Goal: Transaction & Acquisition: Purchase product/service

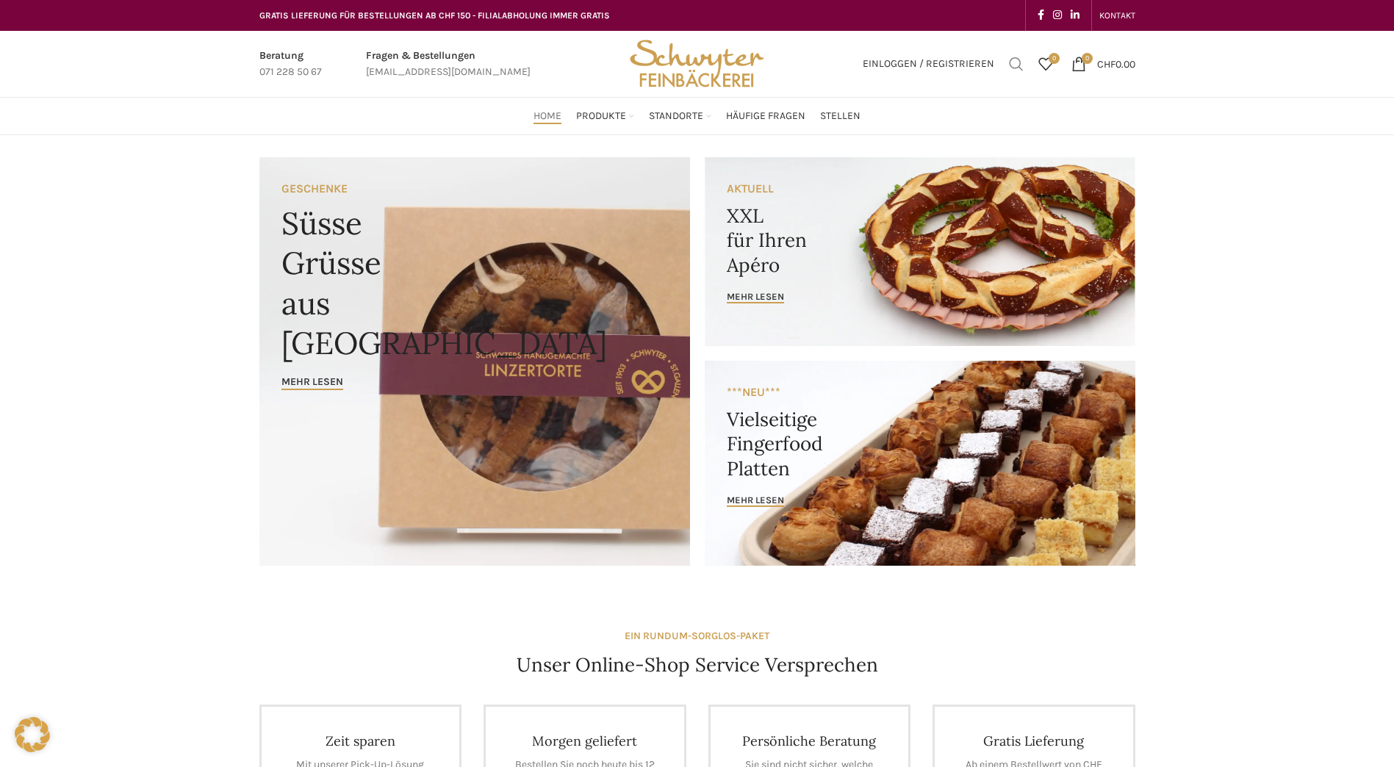
click at [1003, 57] on link "Suchen" at bounding box center [1016, 63] width 29 height 29
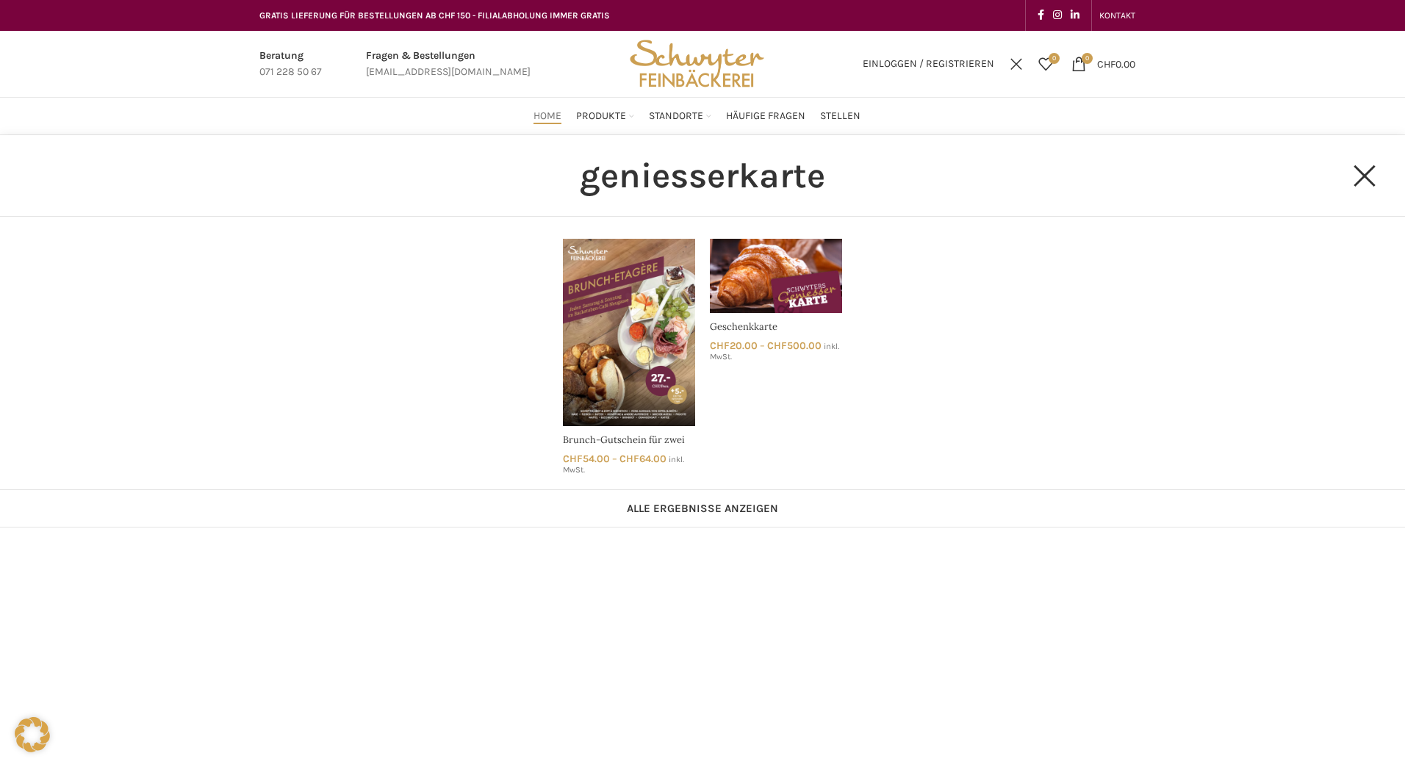
type input "geniesserkarte"
click button "Search" at bounding box center [0, 0] width 0 height 0
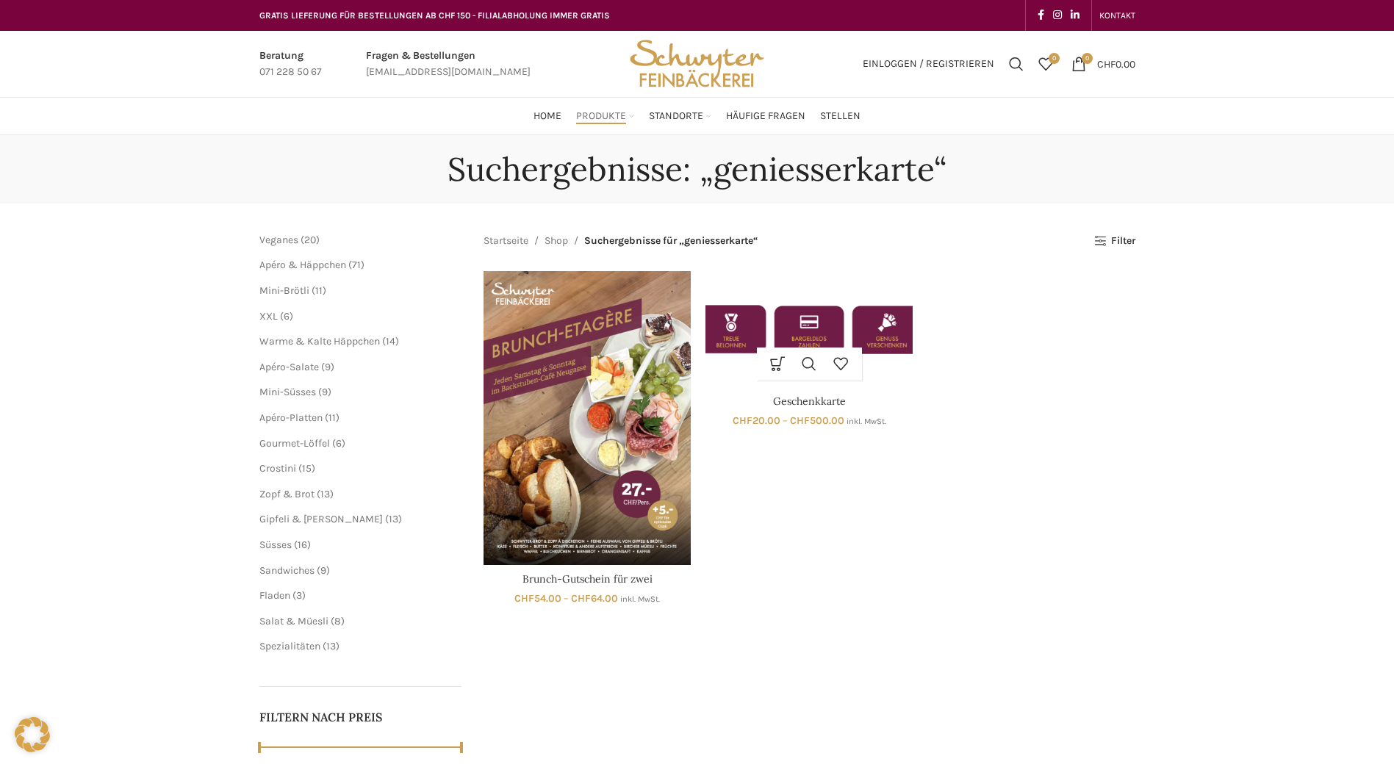
click at [833, 293] on img "Geschenkkarte" at bounding box center [809, 329] width 207 height 117
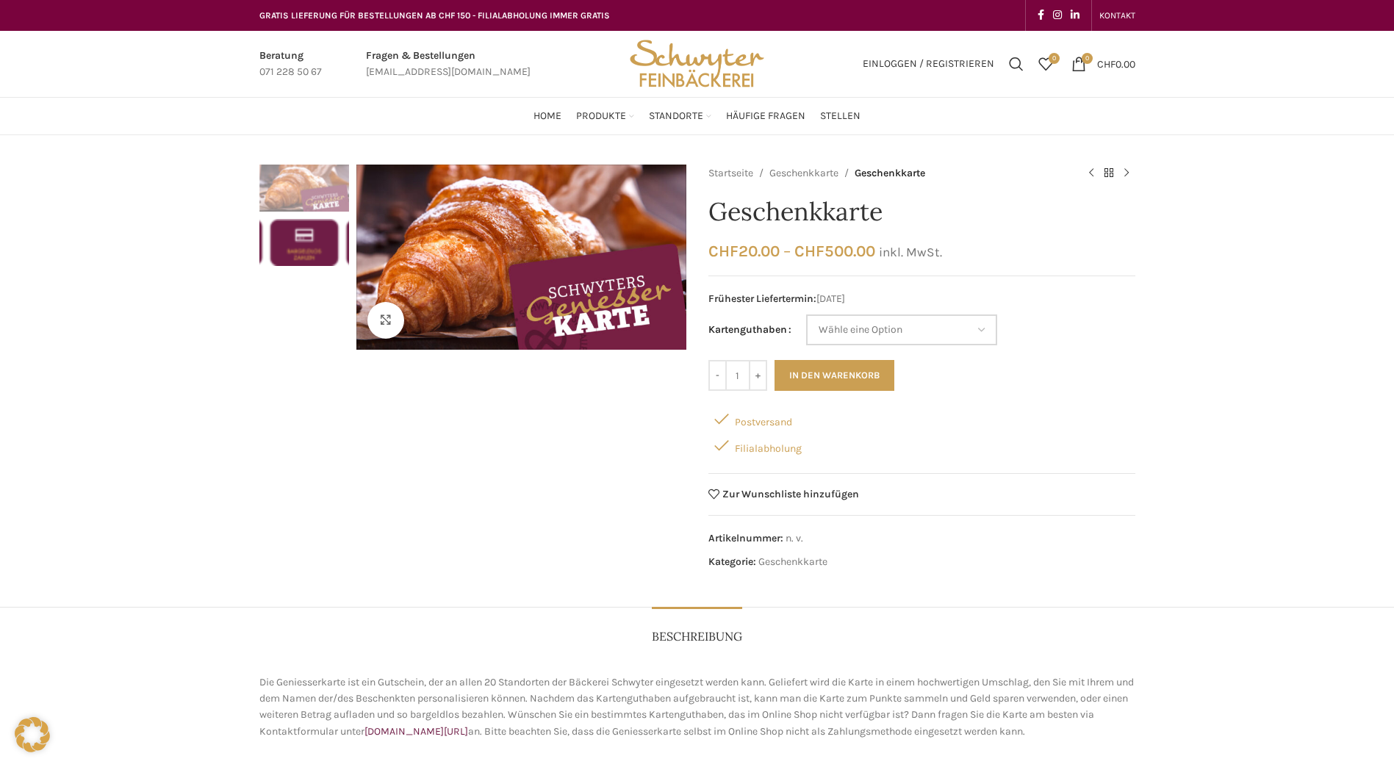
click at [979, 334] on select "[PERSON_NAME] eine Option CHF 20.- CHF 50.- CHF 100.- CHF 200.- CHF 500.-" at bounding box center [901, 330] width 191 height 31
click at [650, 405] on div "Klicken um zu vergrössern" at bounding box center [472, 371] width 427 height 413
click at [295, 227] on img "2 / 2" at bounding box center [304, 242] width 90 height 47
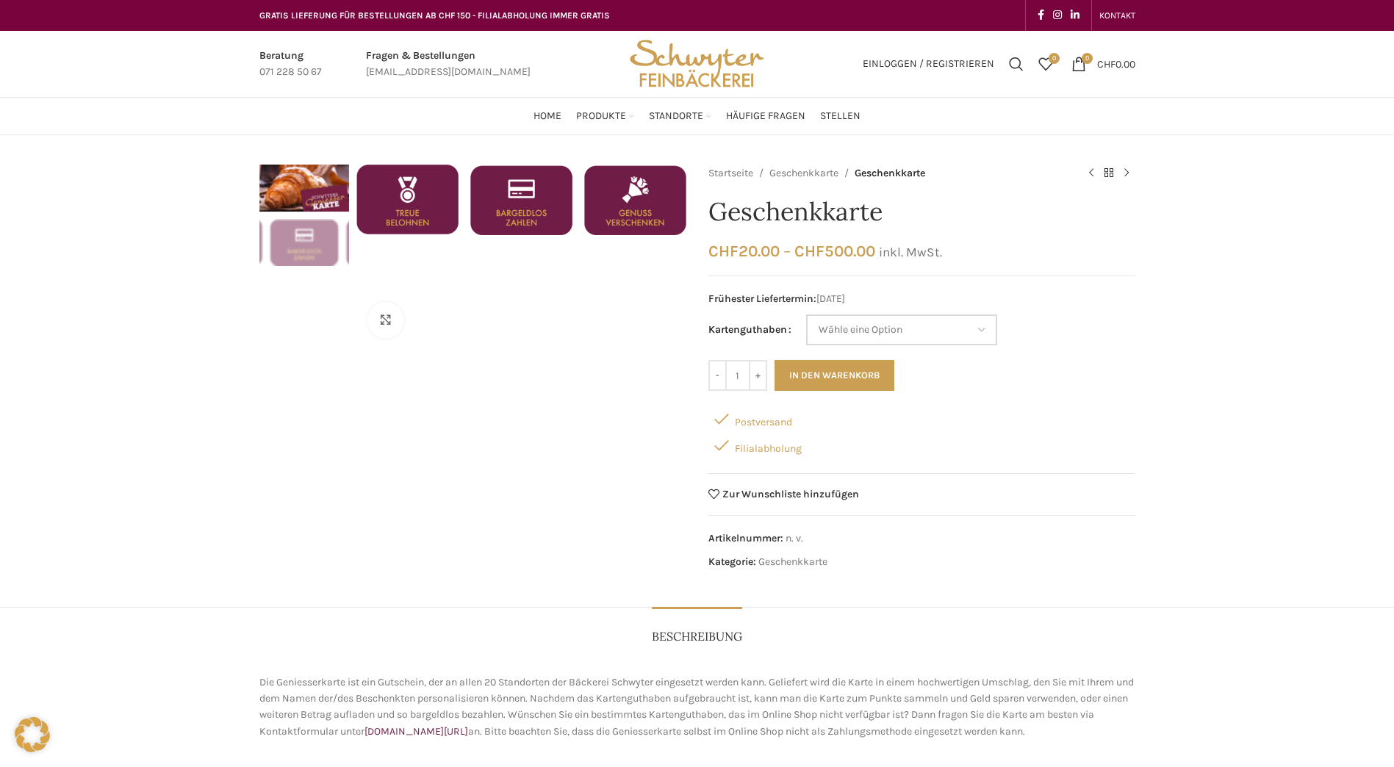
click at [907, 330] on select "[PERSON_NAME] eine Option CHF 20.- CHF 50.- CHF 100.- CHF 200.- CHF 500.-" at bounding box center [901, 330] width 191 height 31
click at [886, 334] on select "Wähle eine Option CHF 20.- CHF 50.- CHF 100.- CHF 200.- CHF 500.-" at bounding box center [901, 330] width 191 height 31
click at [831, 327] on select "Wähle eine Option CHF 20.- CHF 50.- CHF 100.- CHF 200.- CHF 500.-" at bounding box center [901, 330] width 191 height 31
click at [806, 315] on select "Wähle eine Option CHF 20.- CHF 50.- CHF 100.- CHF 200.- CHF 500.-" at bounding box center [901, 330] width 191 height 31
select select "CHF 50.-"
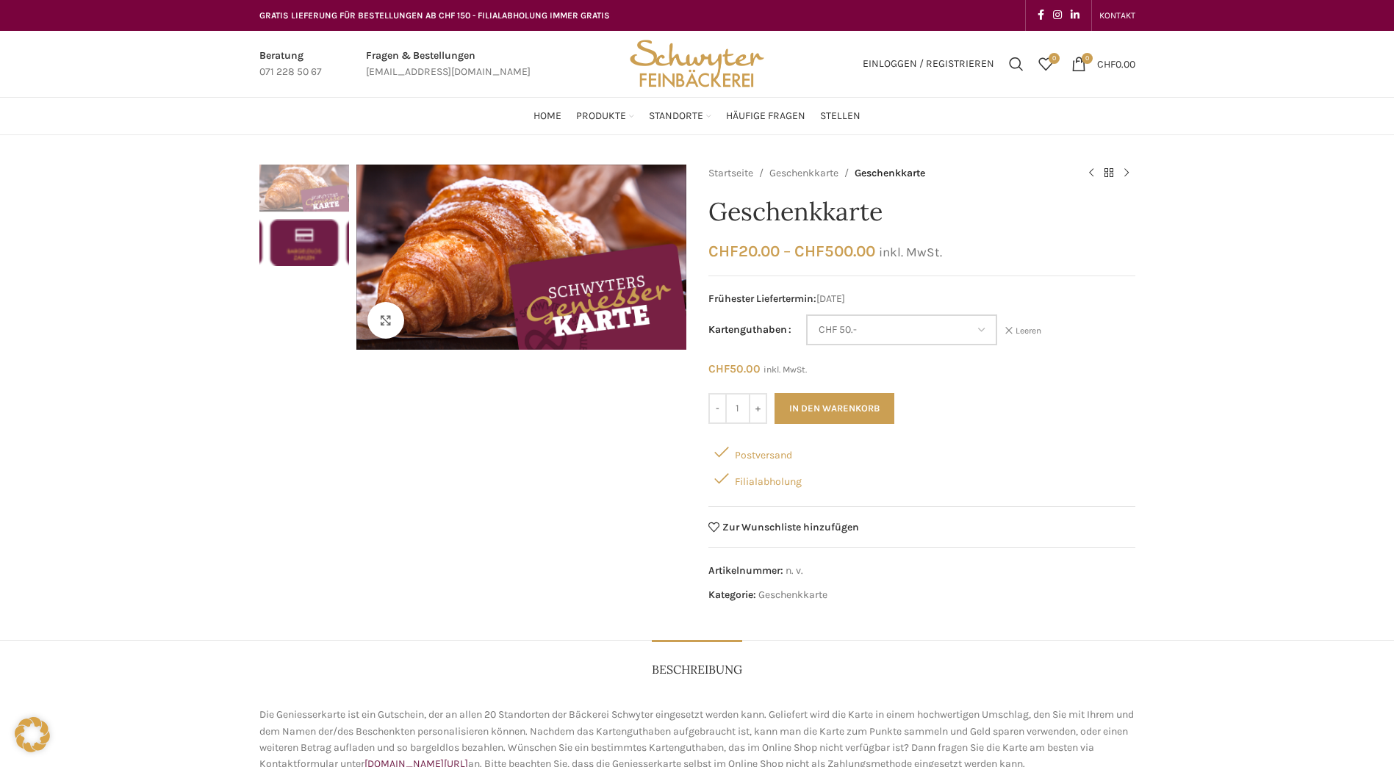
click at [976, 329] on select "Wähle eine Option CHF 20.- CHF 50.- CHF 100.- CHF 200.- CHF 500.-" at bounding box center [901, 330] width 191 height 31
click at [806, 315] on select "Wähle eine Option CHF 20.- CHF 50.- CHF 100.- CHF 200.- CHF 500.-" at bounding box center [901, 330] width 191 height 31
click at [817, 408] on button "In den Warenkorb" at bounding box center [835, 408] width 120 height 31
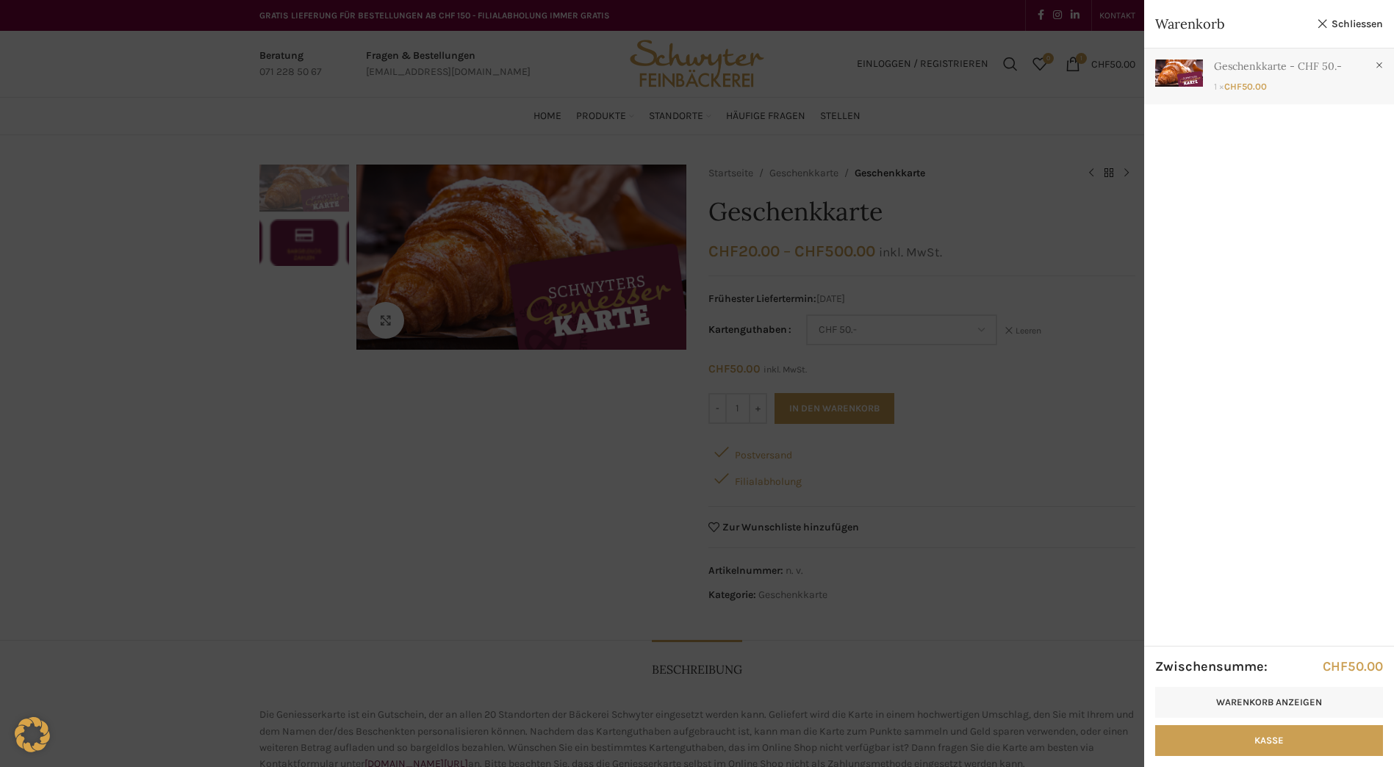
click at [1273, 76] on link "Anzeigen" at bounding box center [1269, 73] width 250 height 49
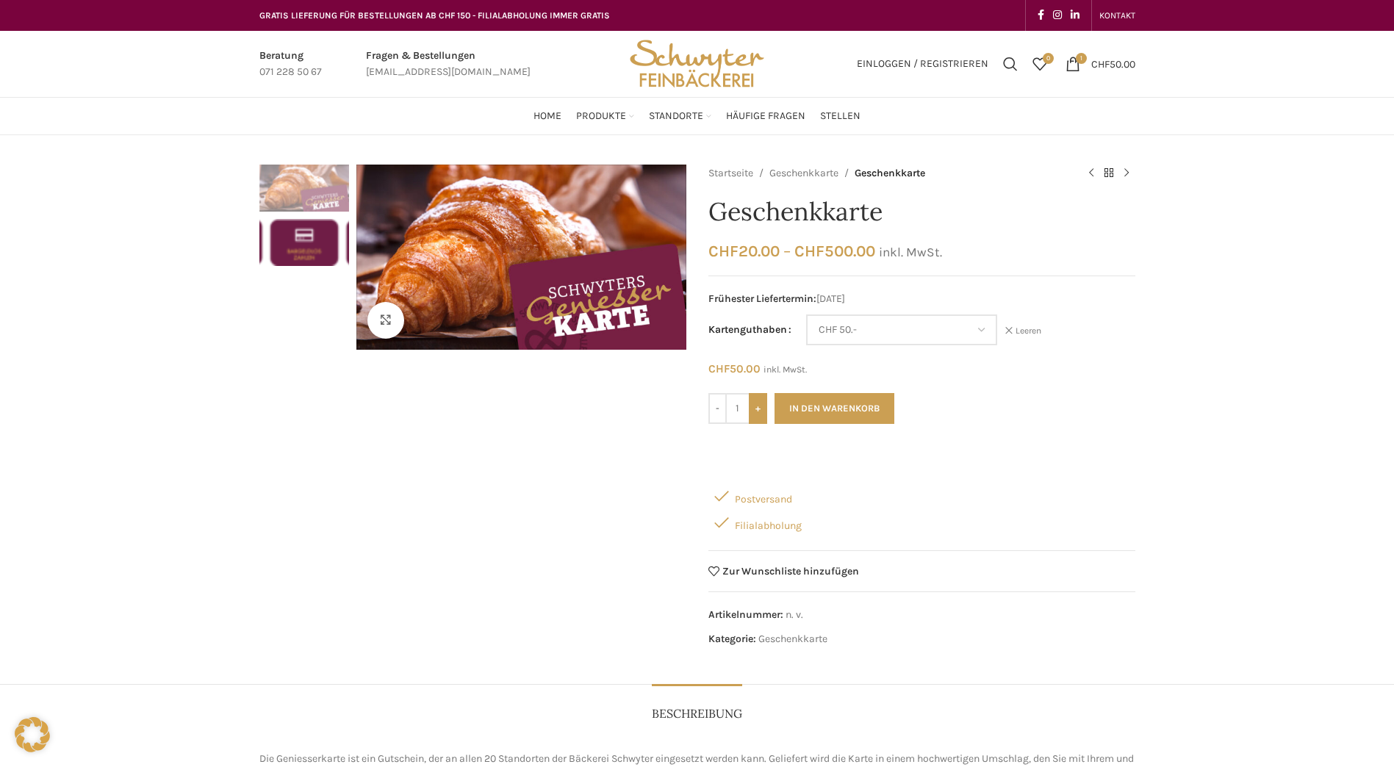
click at [763, 416] on input "+" at bounding box center [758, 408] width 18 height 31
type input "3"
click at [864, 409] on button "In den Warenkorb" at bounding box center [835, 408] width 120 height 31
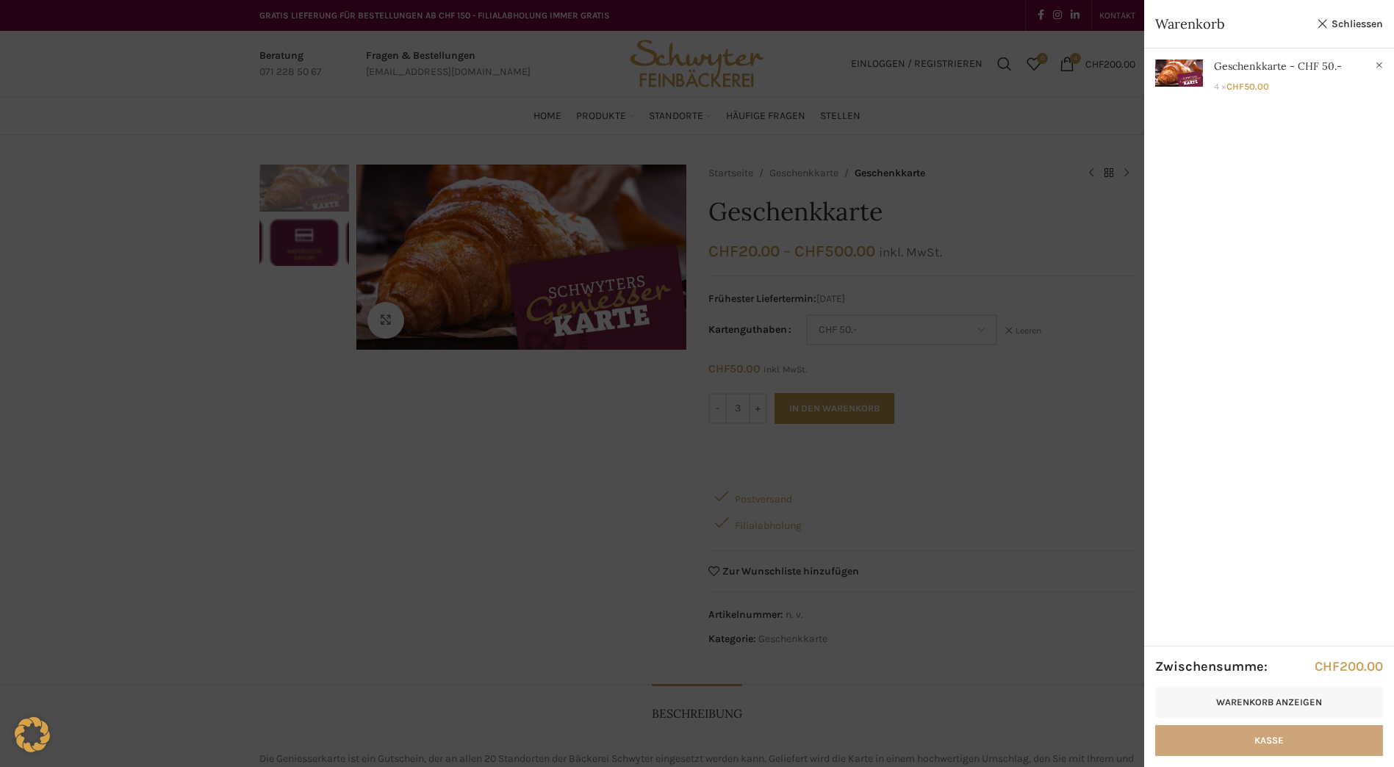
click at [1239, 745] on link "Kasse" at bounding box center [1269, 740] width 228 height 31
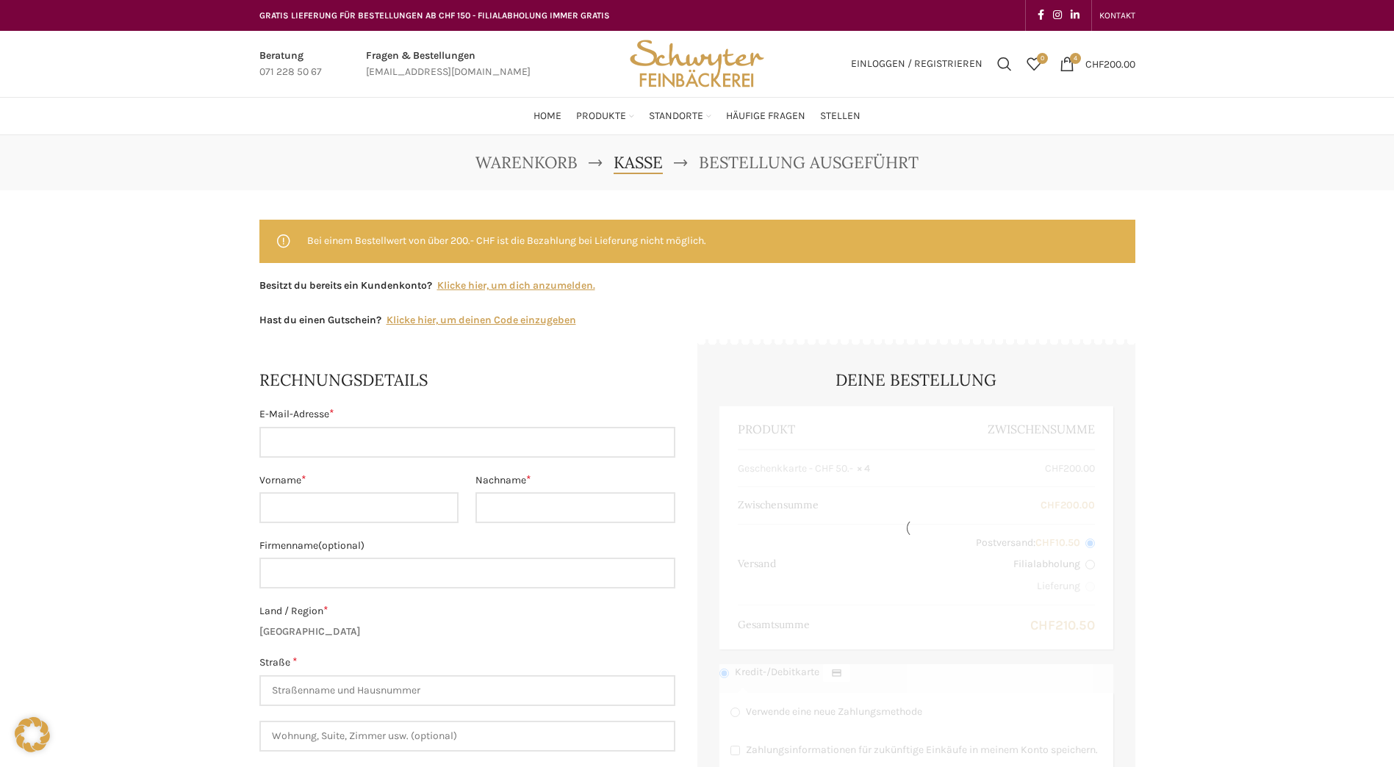
select select "SG"
